Goal: Task Accomplishment & Management: Complete application form

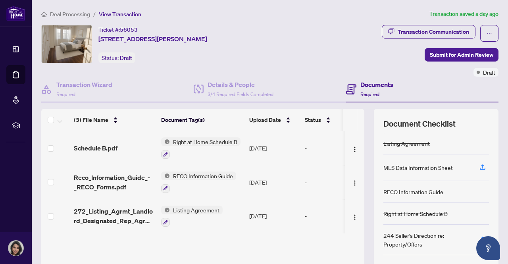
scroll to position [68, 0]
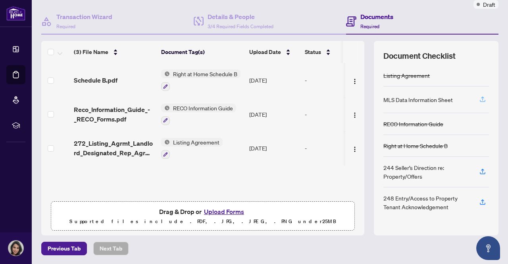
click at [479, 98] on icon "button" at bounding box center [482, 99] width 7 height 7
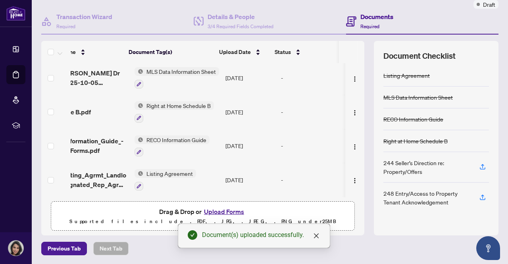
scroll to position [0, 0]
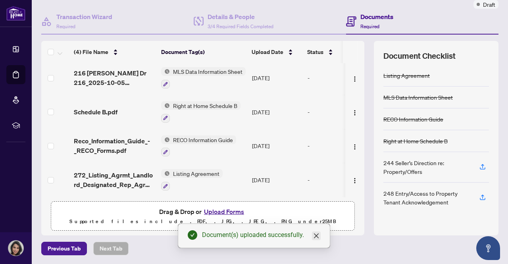
click at [317, 235] on icon "close" at bounding box center [316, 235] width 5 height 5
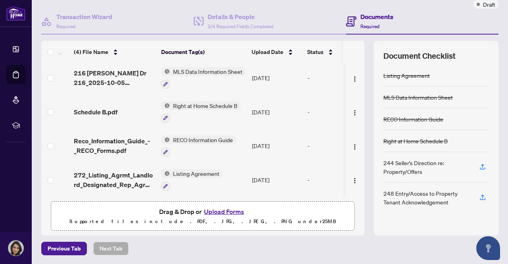
click at [257, 246] on div "Previous Tab Next Tab" at bounding box center [269, 248] width 457 height 13
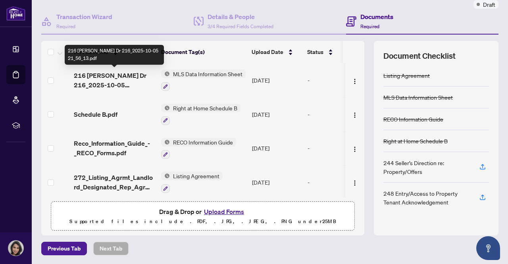
click at [127, 81] on span "216 [PERSON_NAME] Dr 216_2025-10-05 21_56_13.pdf" at bounding box center [114, 80] width 81 height 19
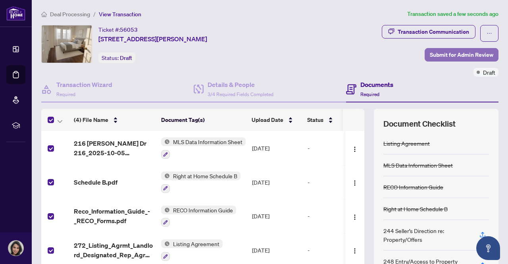
click at [469, 51] on span "Submit for Admin Review" at bounding box center [461, 54] width 63 height 13
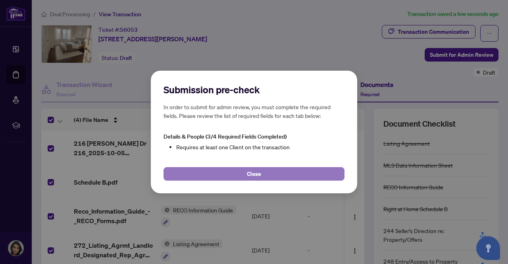
click at [258, 171] on span "Close" at bounding box center [254, 173] width 14 height 13
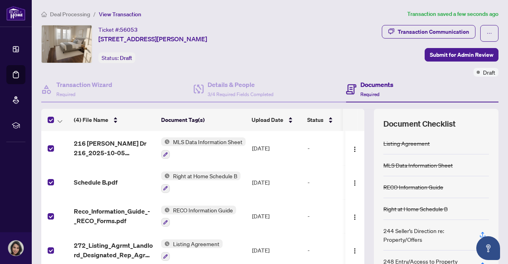
scroll to position [3, 0]
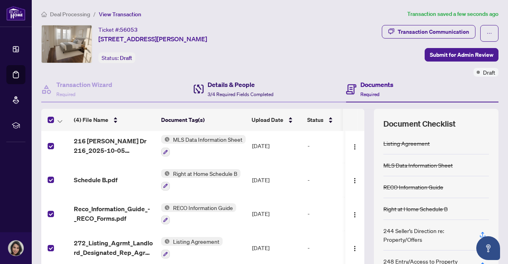
click at [229, 89] on div "Details & People 3/4 Required Fields Completed" at bounding box center [240, 89] width 66 height 19
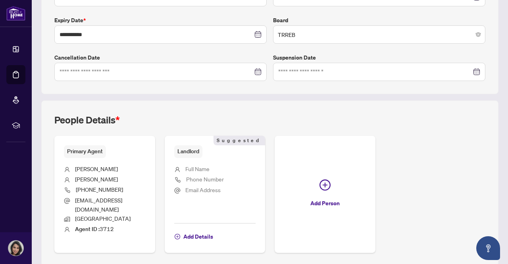
scroll to position [203, 0]
click at [213, 230] on span "Add Details" at bounding box center [198, 236] width 30 height 13
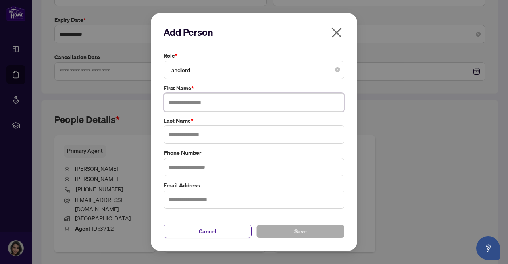
click at [213, 101] on input "text" at bounding box center [253, 102] width 181 height 18
type input "*********"
click at [198, 132] on input "text" at bounding box center [253, 134] width 181 height 18
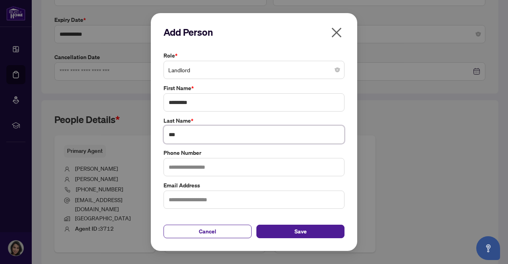
type input "***"
click at [219, 169] on input "text" at bounding box center [253, 167] width 181 height 18
type input "**********"
click at [211, 200] on input "text" at bounding box center [253, 199] width 181 height 18
click at [209, 201] on input "text" at bounding box center [253, 199] width 181 height 18
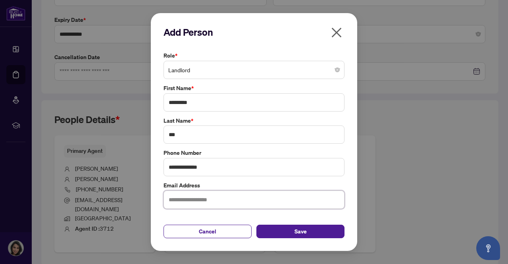
paste input "**********"
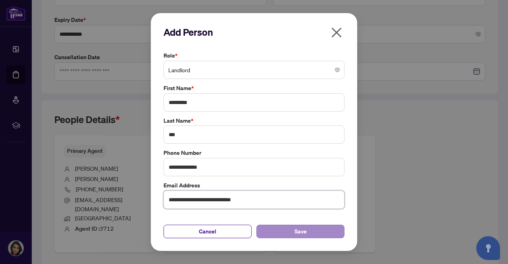
type input "**********"
click at [300, 231] on span "Save" at bounding box center [300, 231] width 12 height 13
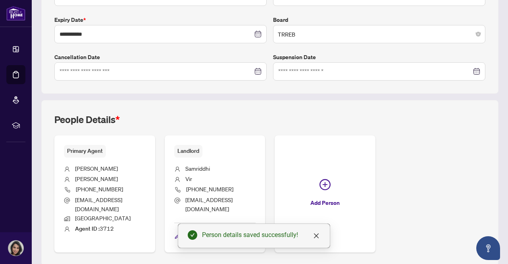
scroll to position [225, 0]
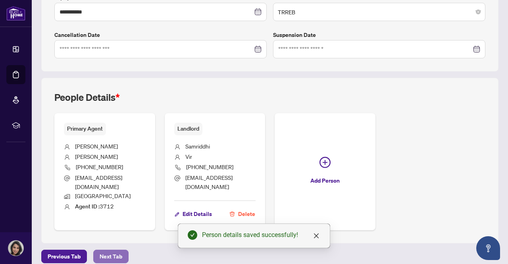
click at [100, 250] on span "Next Tab" at bounding box center [111, 256] width 23 height 13
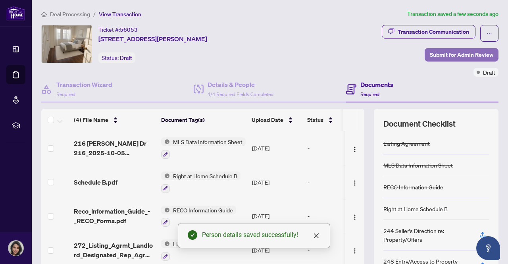
click at [462, 54] on span "Submit for Admin Review" at bounding box center [461, 54] width 63 height 13
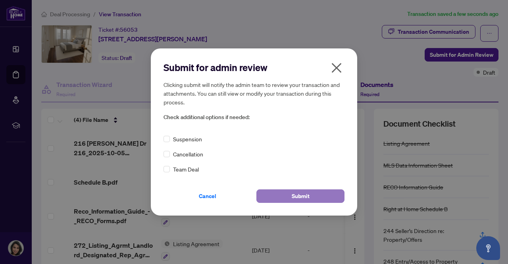
click at [292, 194] on button "Submit" at bounding box center [300, 195] width 88 height 13
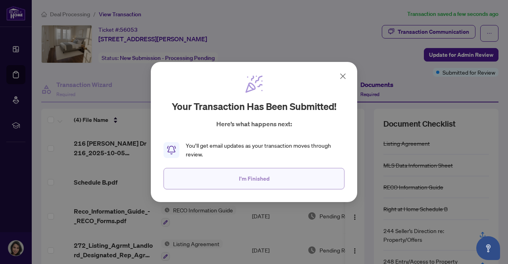
click at [265, 176] on span "I'm Finished" at bounding box center [254, 178] width 31 height 13
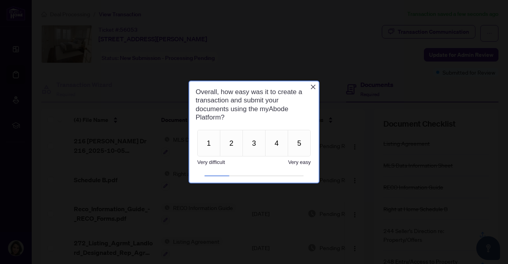
click at [312, 88] on icon "Close button" at bounding box center [313, 86] width 5 height 5
